Goal: Find specific page/section: Find specific page/section

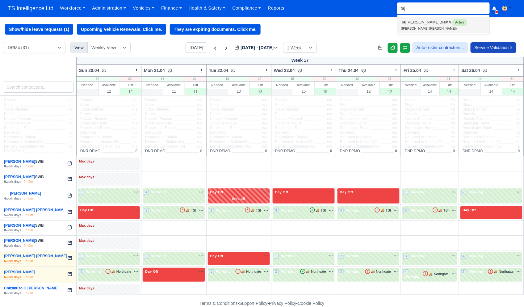
click at [413, 23] on link "Taj Omari Adrien-Cameron DRM4 Active (Taj Omari Adrien-Cameron)" at bounding box center [443, 25] width 92 height 16
type input "[PERSON_NAME] [PERSON_NAME]"
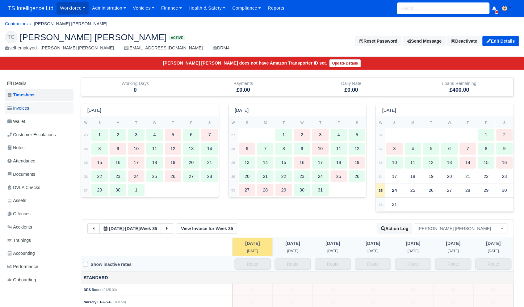
click at [26, 109] on span "Invoices" at bounding box center [18, 108] width 22 height 7
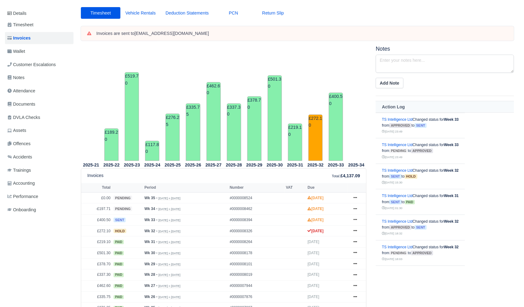
scroll to position [51, 0]
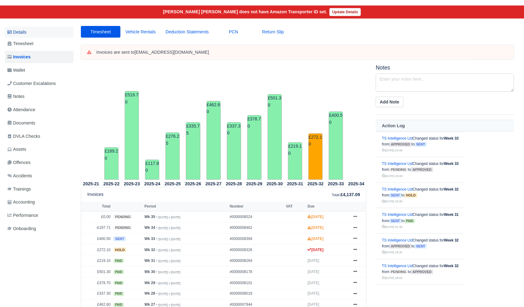
click at [20, 30] on link "Details" at bounding box center [39, 32] width 69 height 11
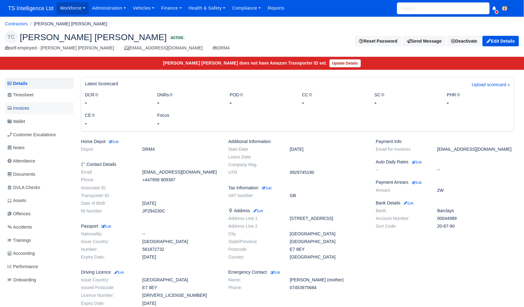
click at [27, 107] on span "Invoices" at bounding box center [18, 108] width 22 height 7
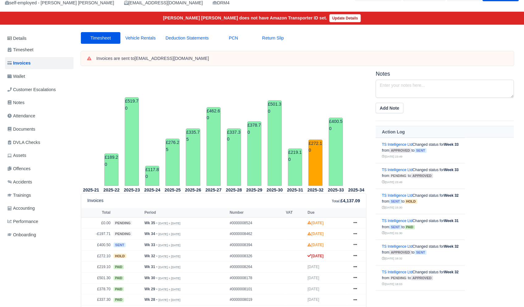
scroll to position [78, 0]
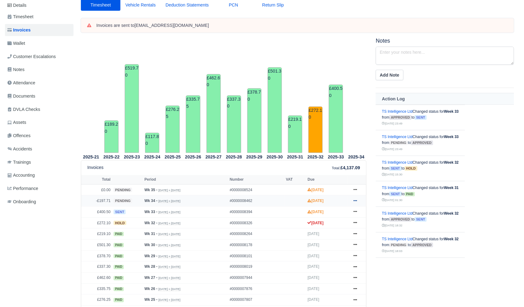
click at [355, 201] on icon at bounding box center [356, 200] width 4 height 1
click at [328, 214] on link "Show Invoice" at bounding box center [332, 212] width 55 height 13
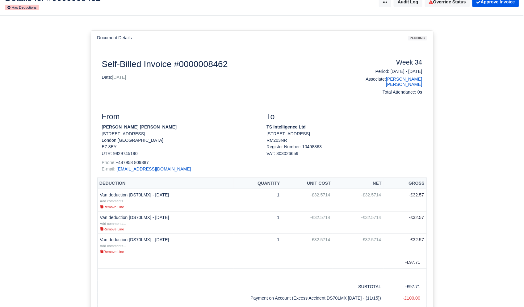
scroll to position [20, 0]
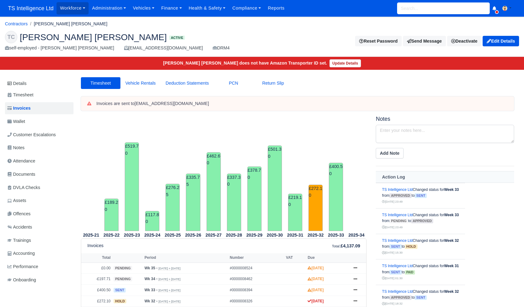
scroll to position [78, 0]
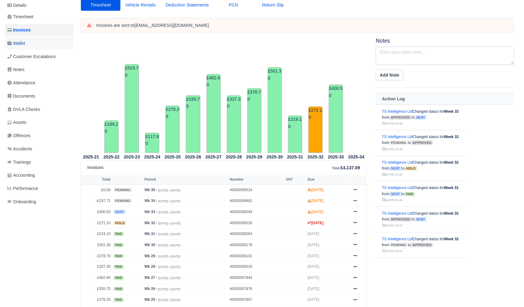
click at [31, 43] on link "Wallet" at bounding box center [39, 43] width 69 height 12
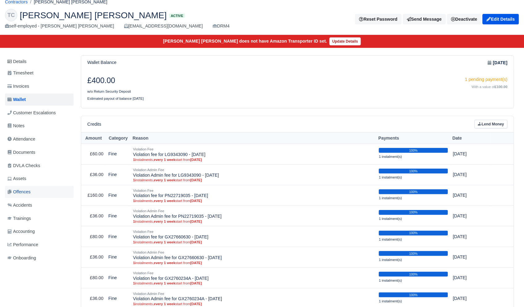
scroll to position [22, 2]
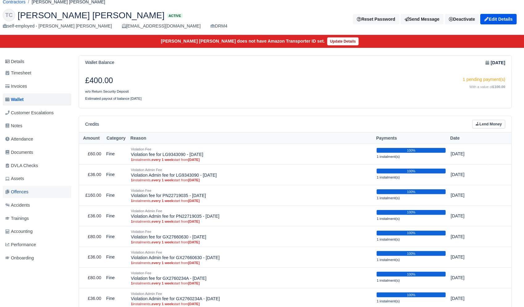
click at [25, 192] on span "Offences" at bounding box center [16, 191] width 23 height 7
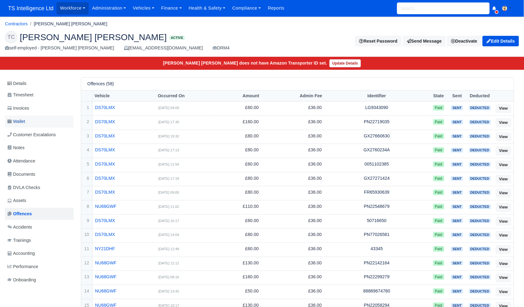
click at [30, 121] on link "Wallet" at bounding box center [39, 121] width 69 height 12
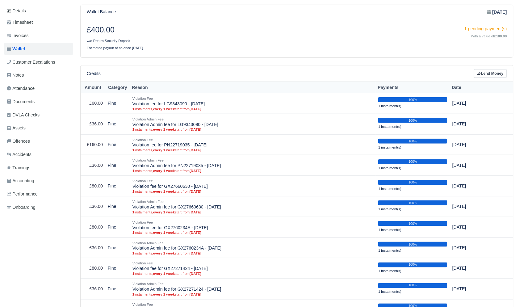
scroll to position [0, 1]
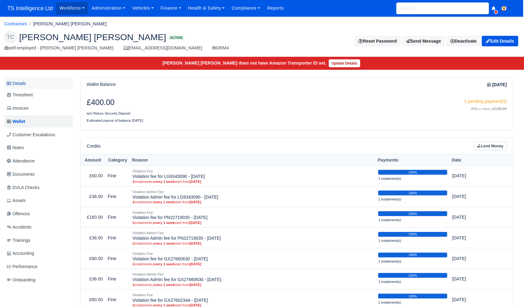
click at [33, 82] on link "Details" at bounding box center [38, 83] width 69 height 11
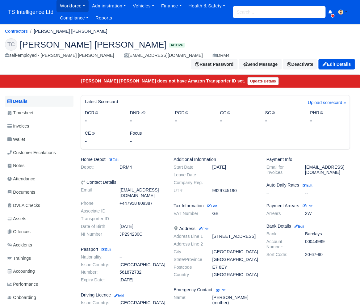
click at [30, 96] on link "Details" at bounding box center [39, 101] width 69 height 11
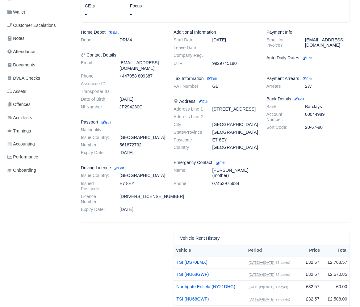
scroll to position [154, 0]
